Goal: Task Accomplishment & Management: Use online tool/utility

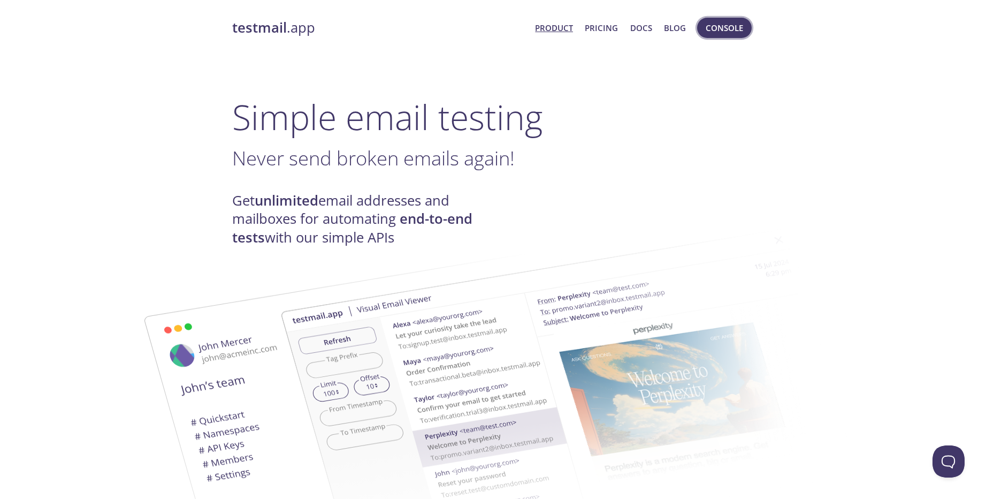
click at [712, 30] on span "Console" at bounding box center [724, 28] width 37 height 14
